Goal: Leave review/rating: Leave review/rating

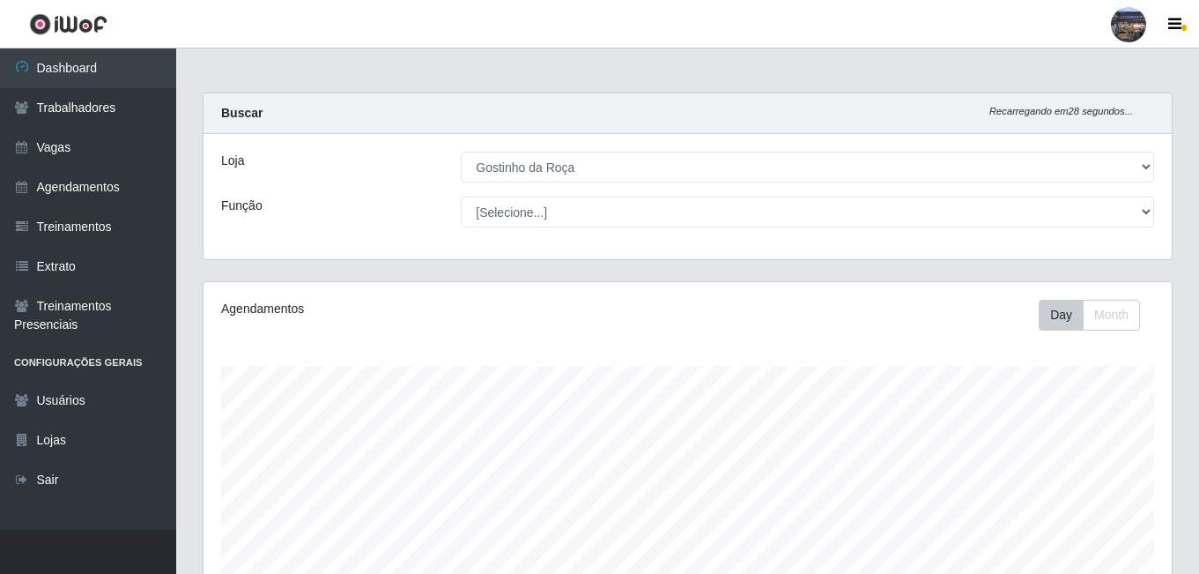
select select "303"
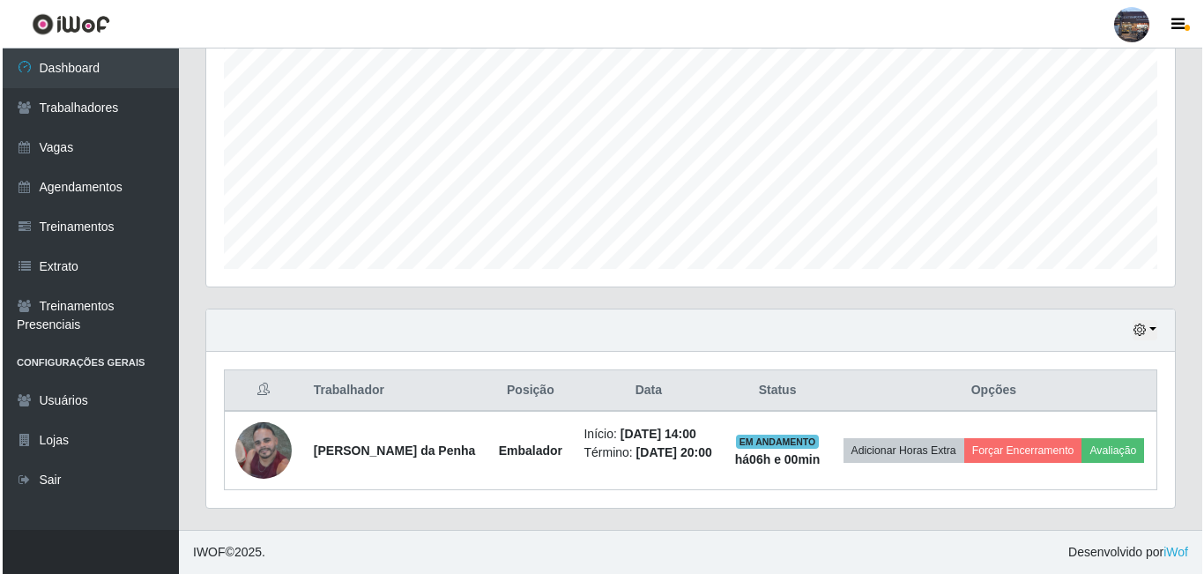
scroll to position [366, 969]
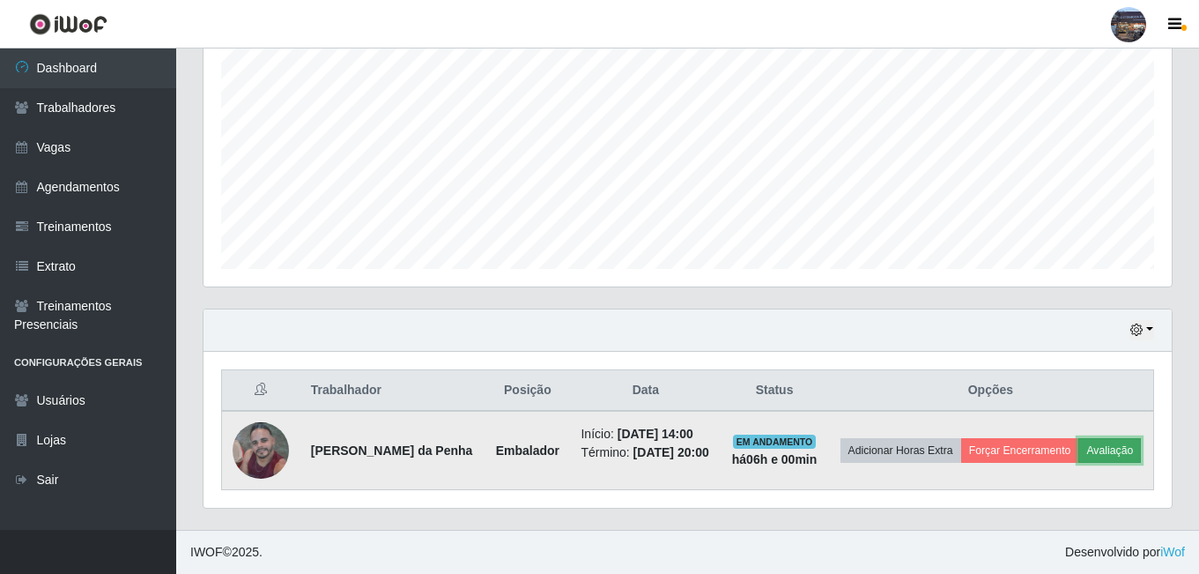
click at [1079, 457] on button "Avaliação" at bounding box center [1110, 450] width 63 height 25
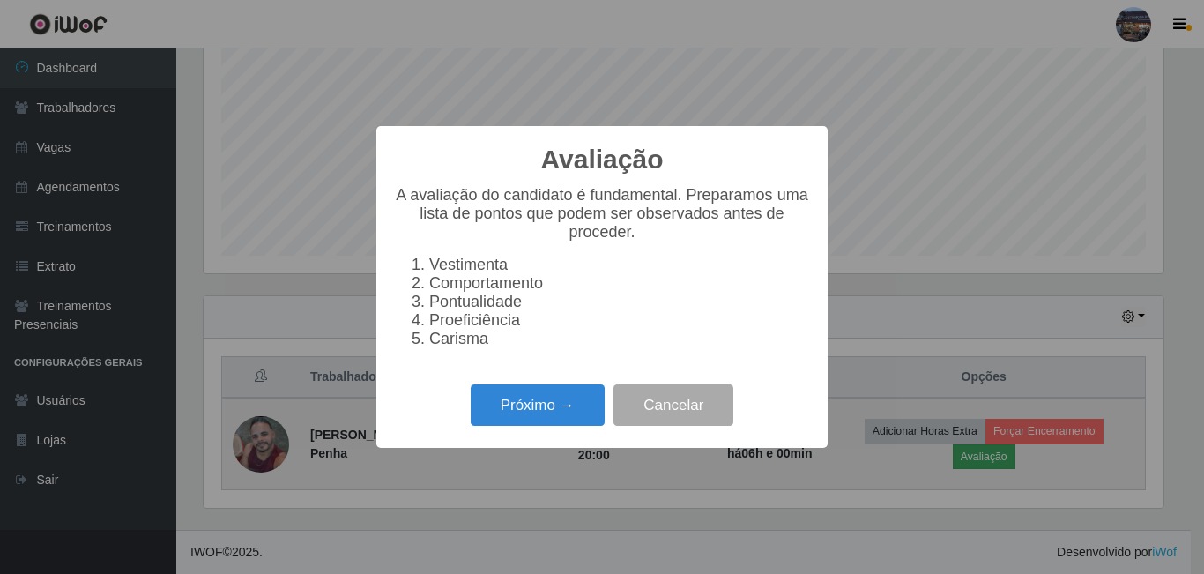
scroll to position [366, 960]
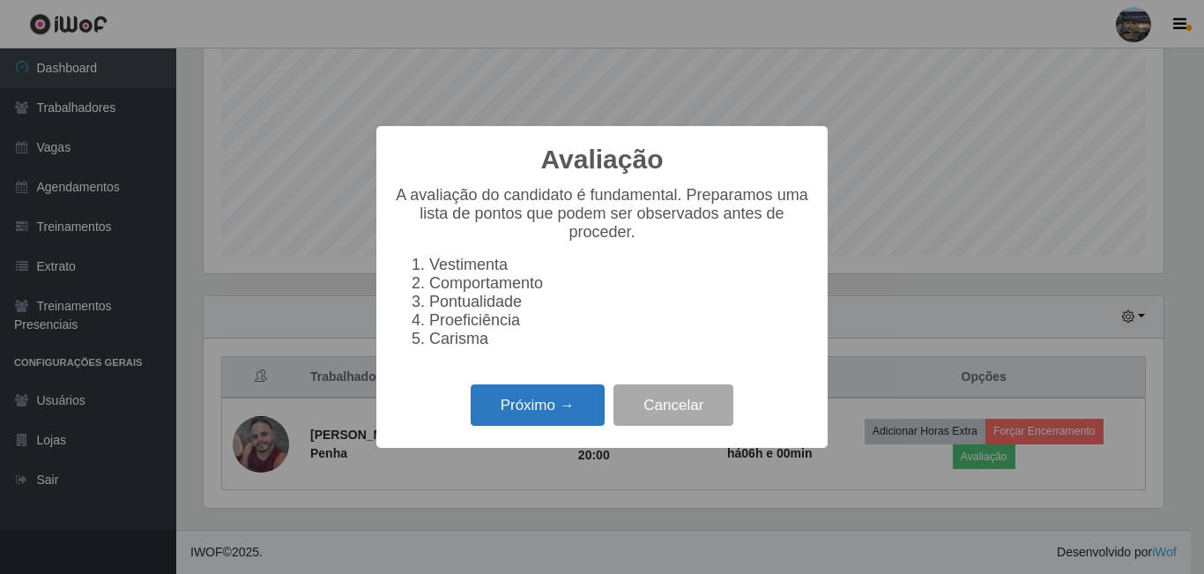
click at [540, 416] on button "Próximo →" at bounding box center [538, 404] width 134 height 41
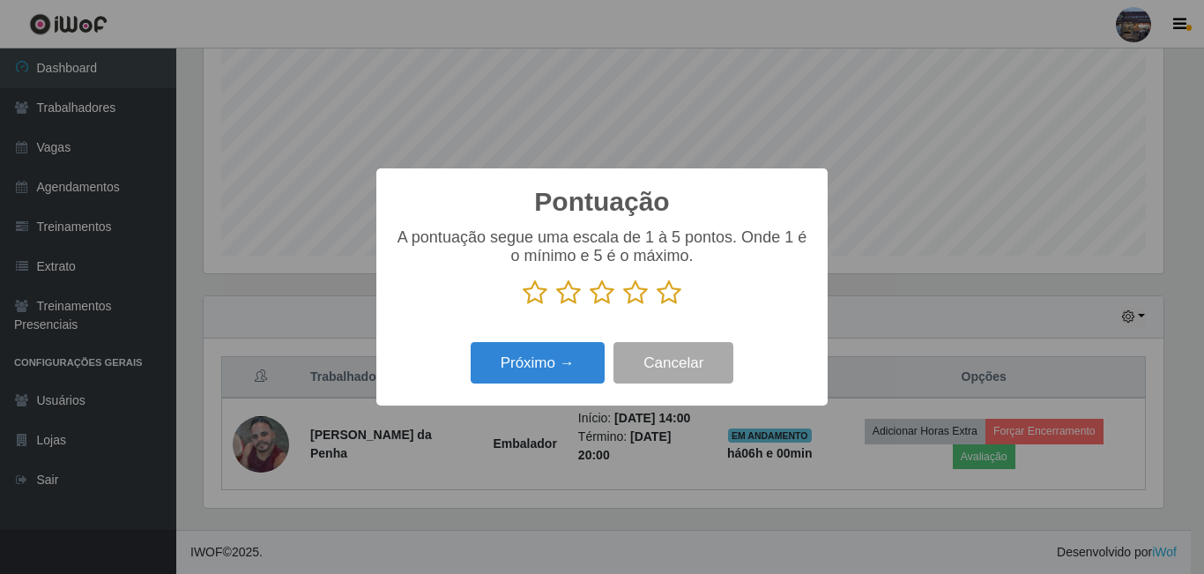
click at [672, 293] on icon at bounding box center [669, 292] width 25 height 26
click at [657, 306] on input "radio" at bounding box center [657, 306] width 0 height 0
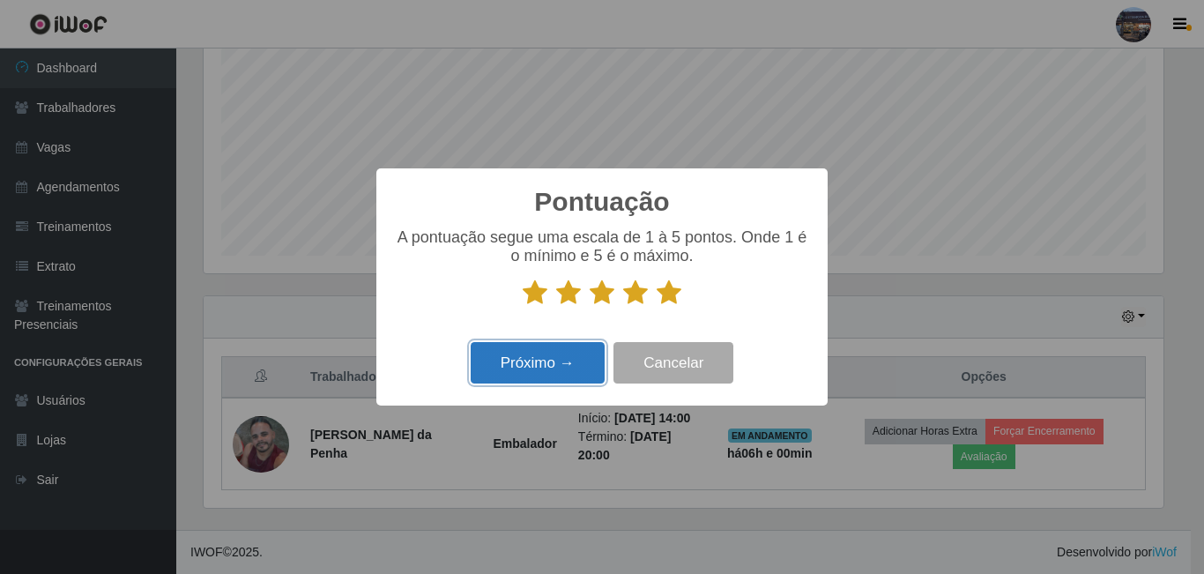
click at [539, 360] on button "Próximo →" at bounding box center [538, 362] width 134 height 41
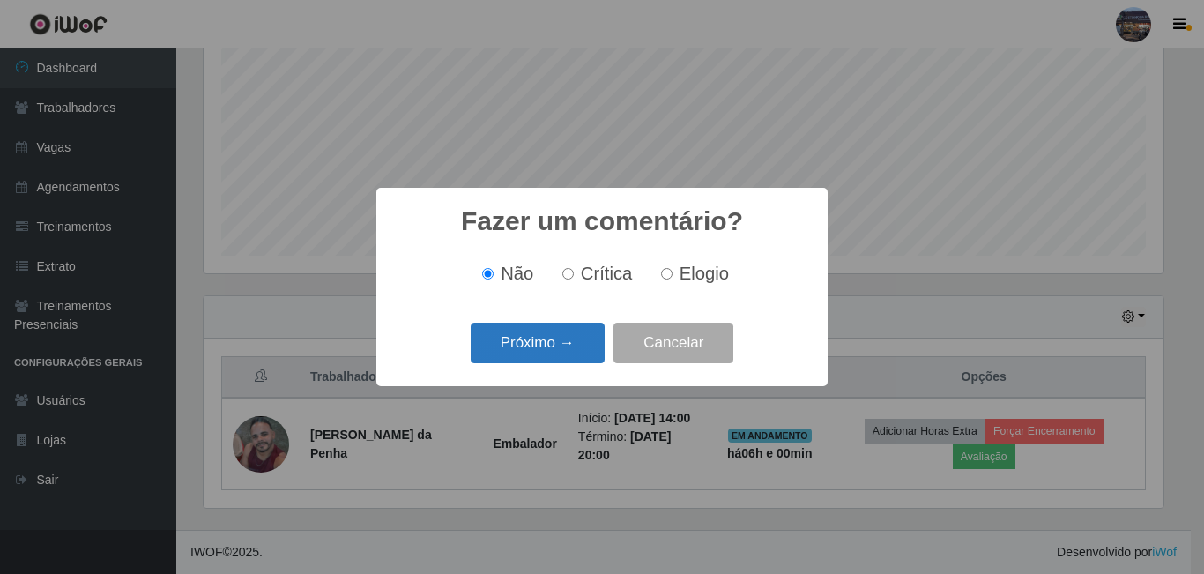
click at [525, 338] on button "Próximo →" at bounding box center [538, 343] width 134 height 41
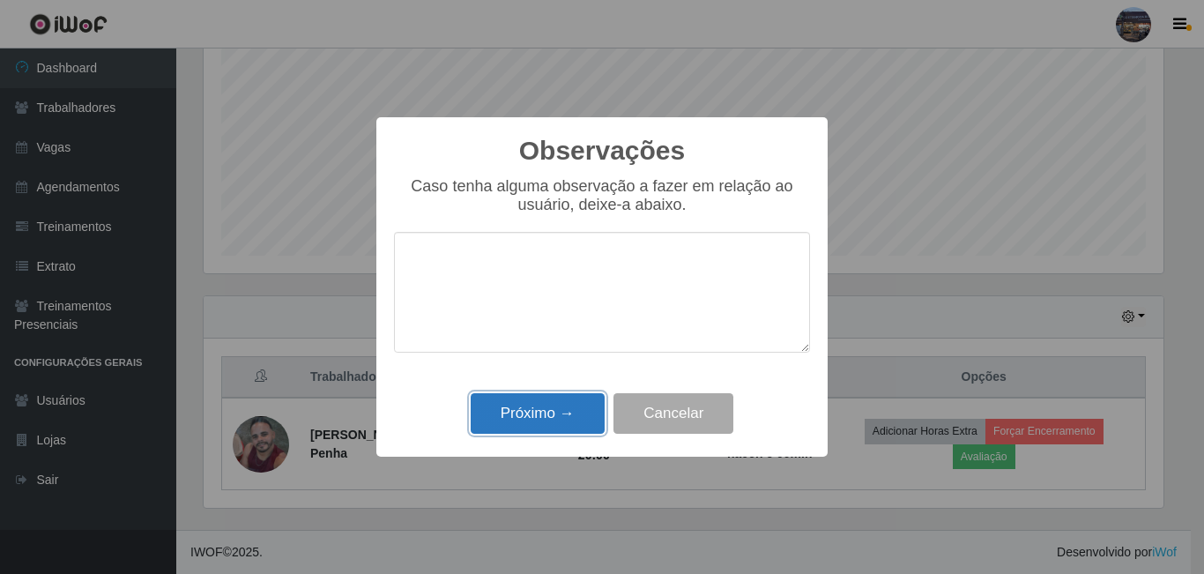
click at [535, 414] on button "Próximo →" at bounding box center [538, 413] width 134 height 41
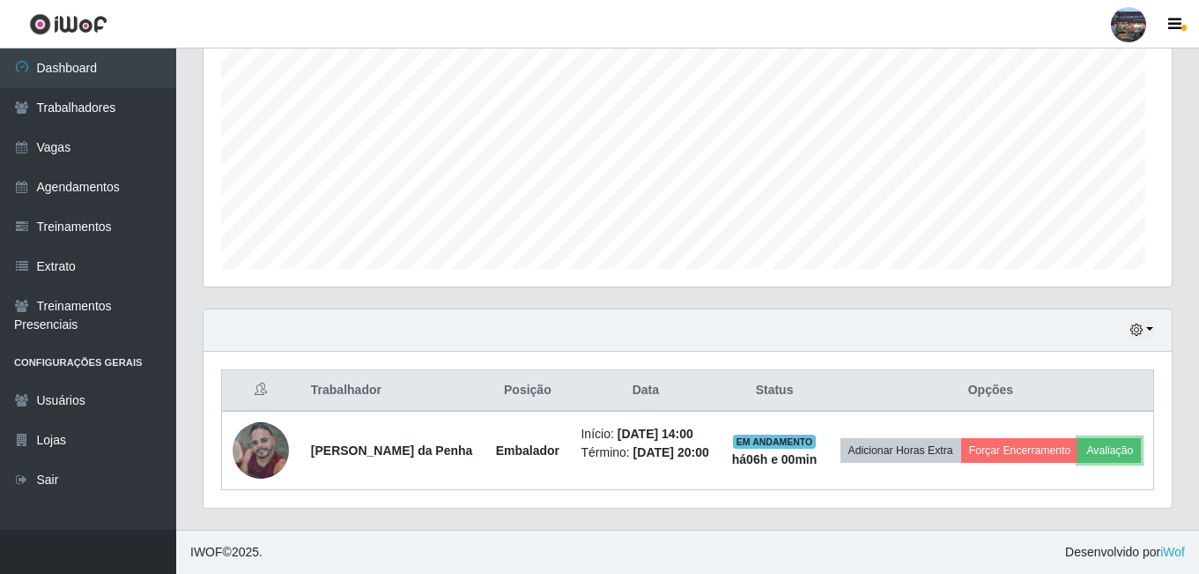
scroll to position [366, 969]
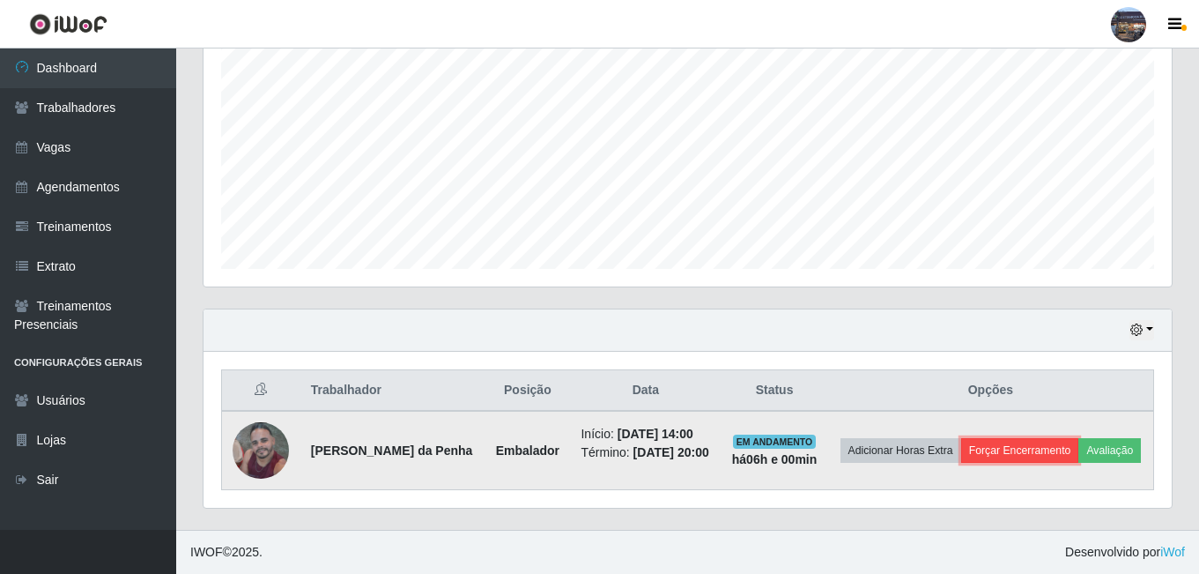
click at [1073, 438] on button "Forçar Encerramento" at bounding box center [1021, 450] width 118 height 25
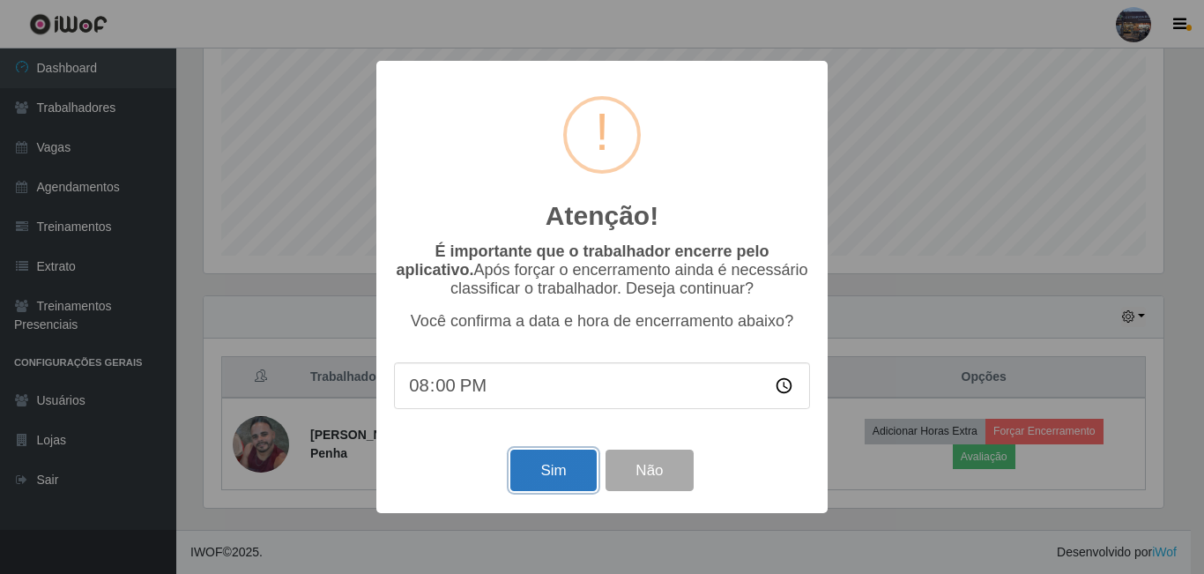
click at [536, 466] on button "Sim" at bounding box center [552, 469] width 85 height 41
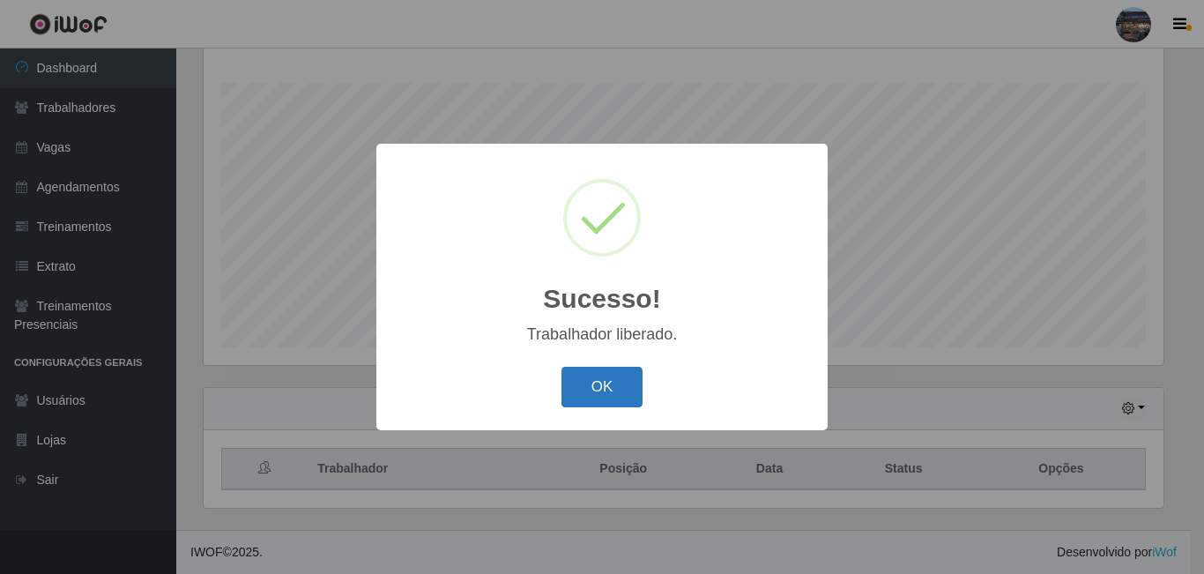
click at [603, 390] on button "OK" at bounding box center [602, 387] width 82 height 41
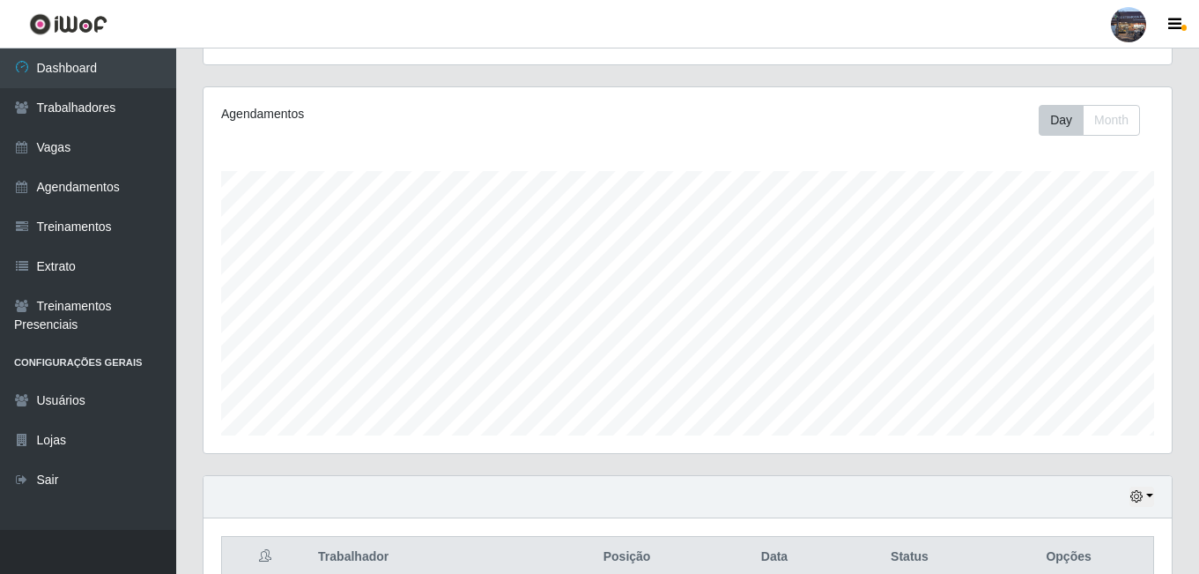
scroll to position [283, 0]
